Goal: Find specific page/section: Find specific page/section

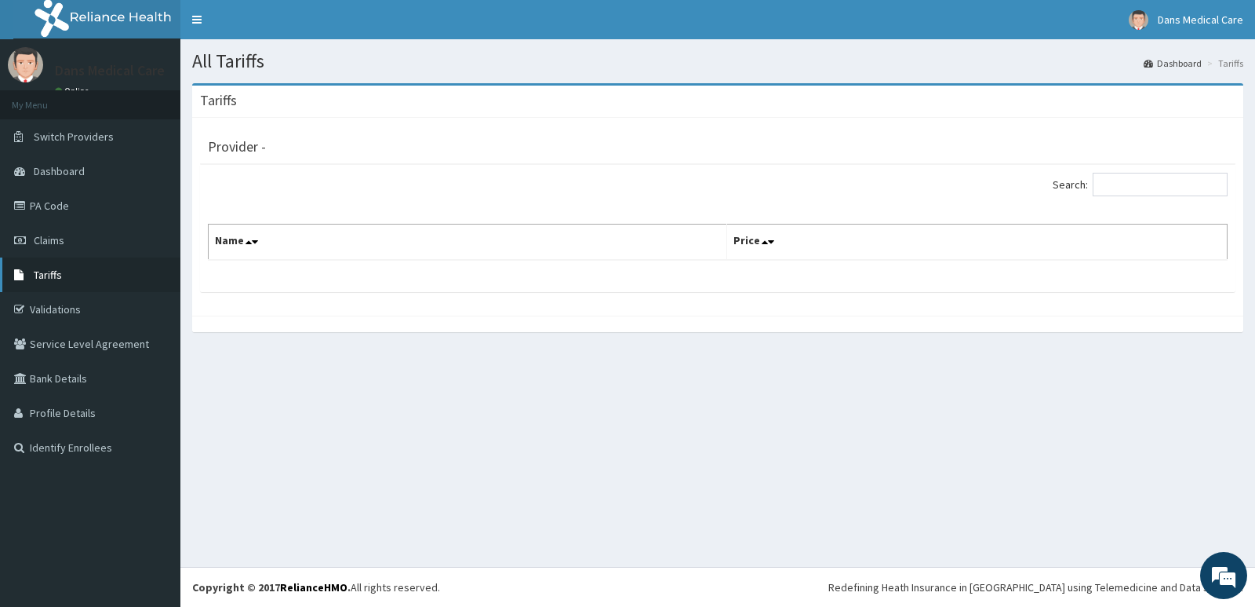
click at [60, 272] on span "Tariffs" at bounding box center [48, 275] width 28 height 14
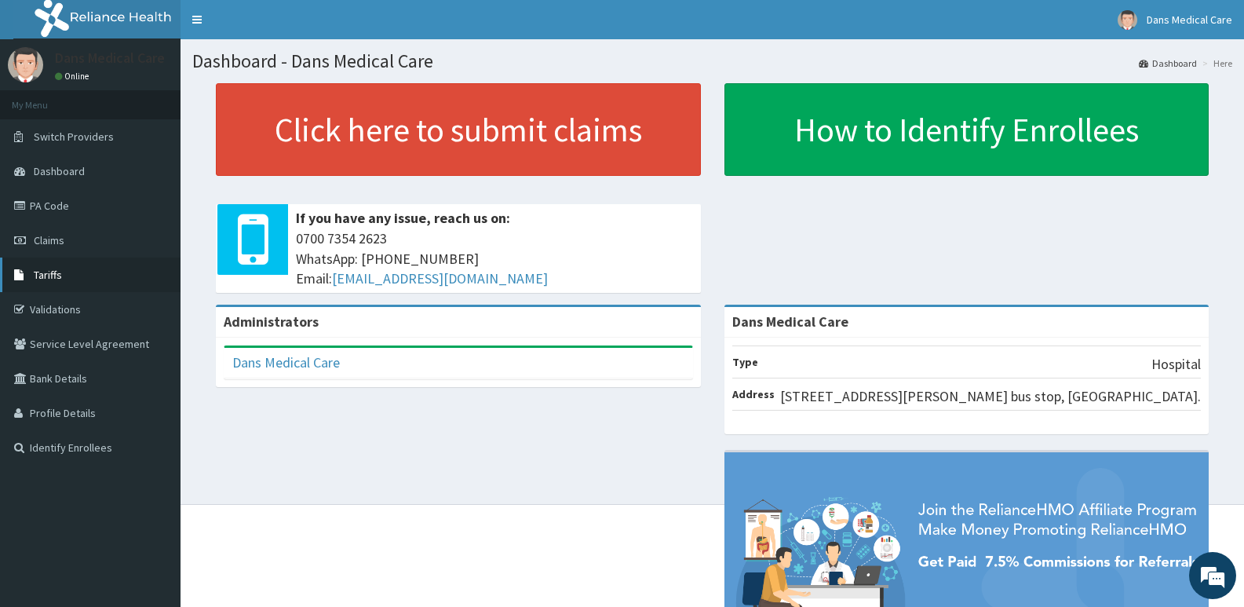
click at [49, 275] on span "Tariffs" at bounding box center [48, 275] width 28 height 14
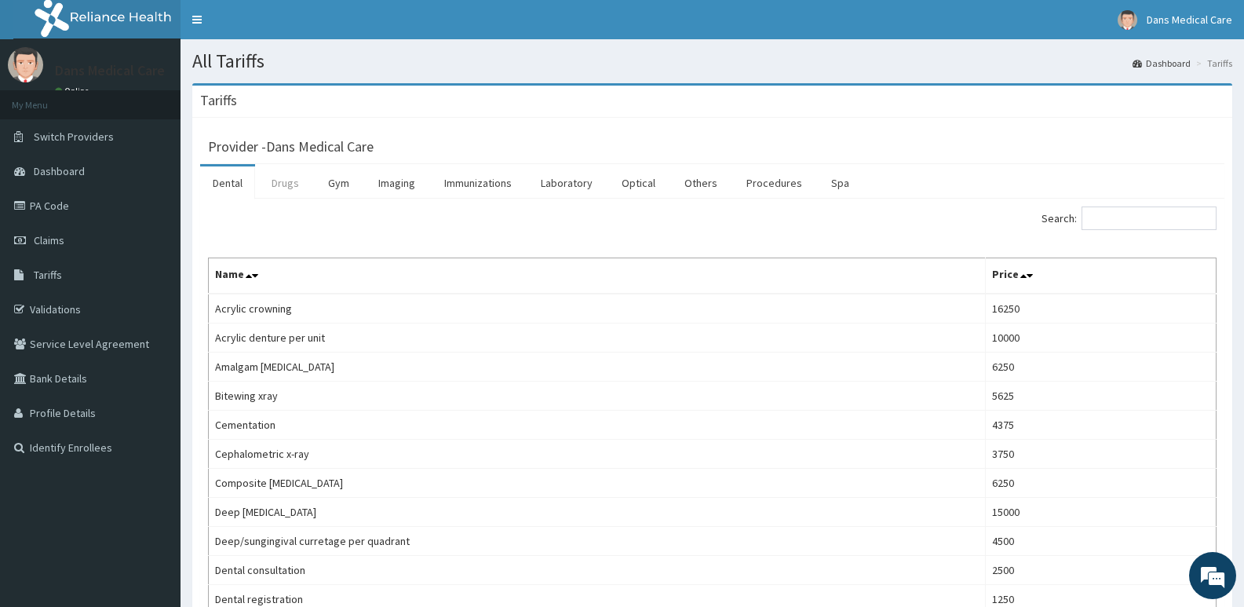
click at [283, 177] on link "Drugs" at bounding box center [285, 182] width 53 height 33
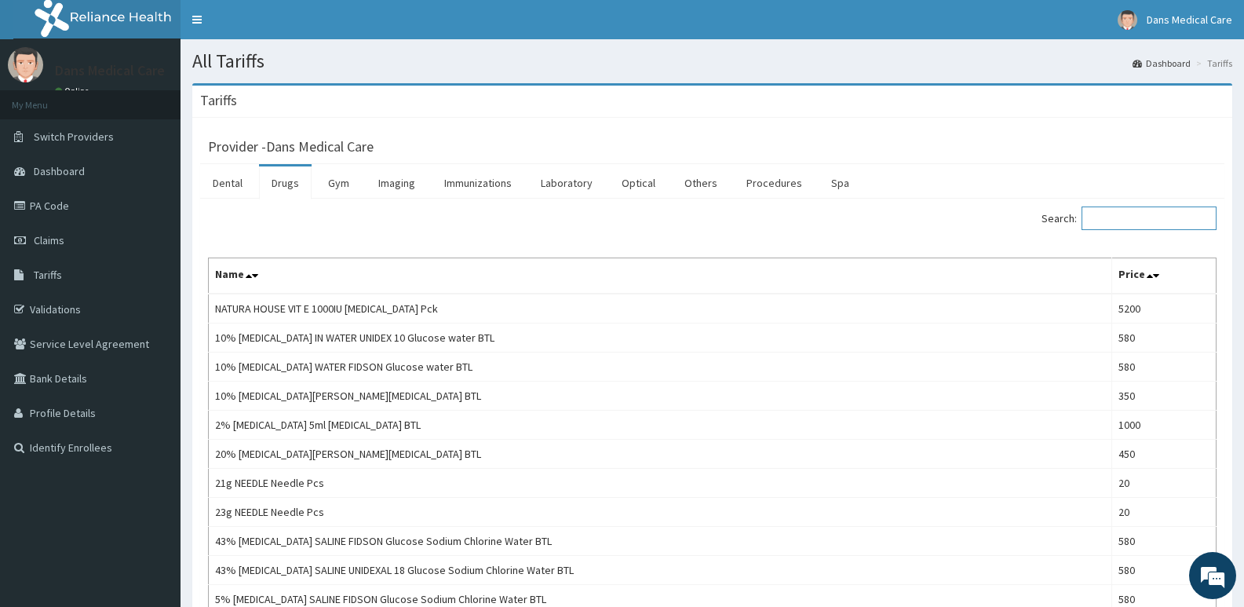
click at [1121, 217] on input "Search:" at bounding box center [1148, 218] width 135 height 24
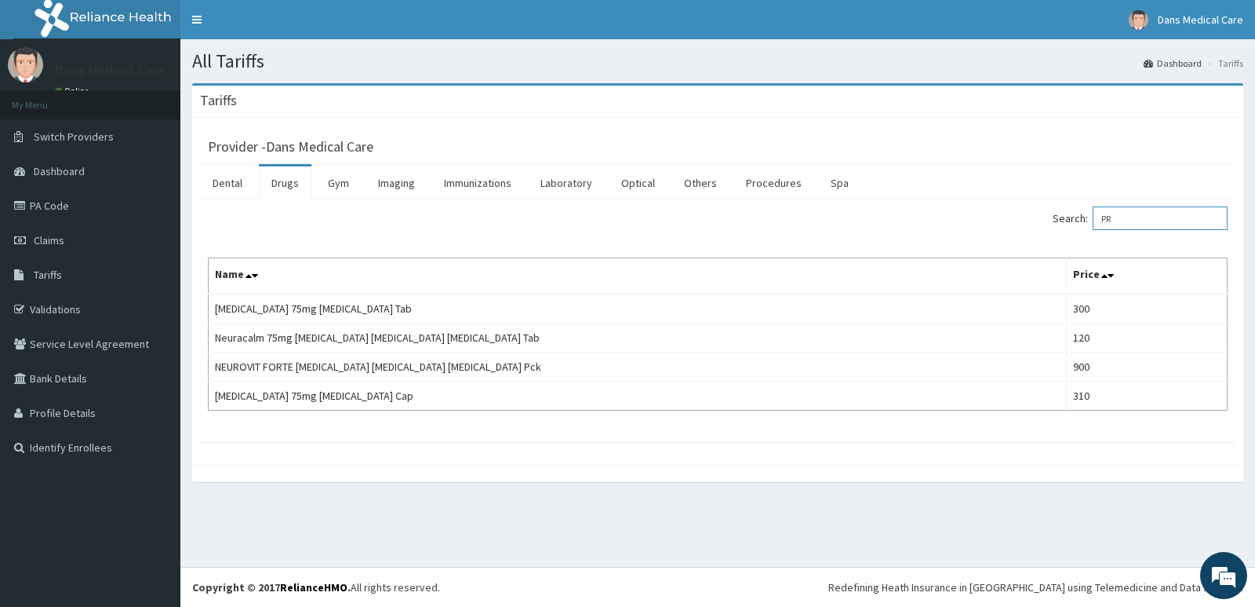
type input "P"
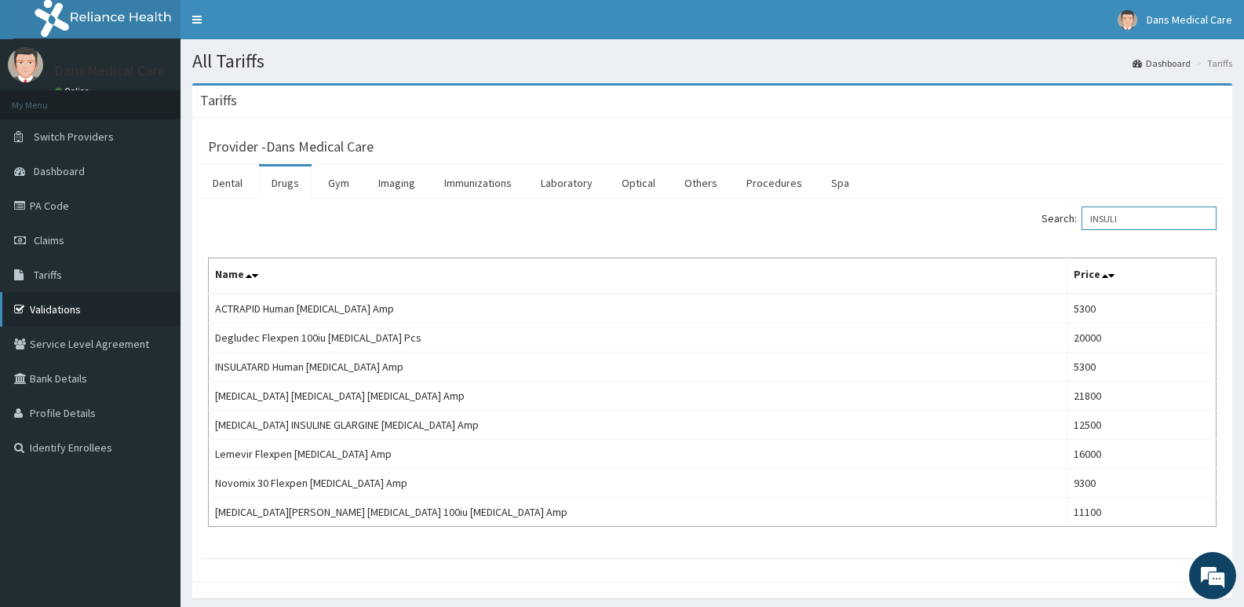
type input "INSULI"
click at [44, 305] on link "Validations" at bounding box center [90, 309] width 180 height 35
